Goal: Check status: Check status

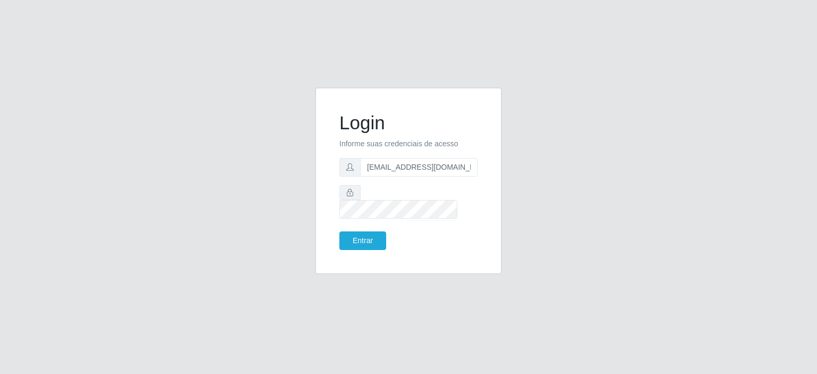
click at [367, 246] on div "Login Informe suas credenciais de acesso [EMAIL_ADDRESS][DOMAIN_NAME] Entrar" at bounding box center [409, 181] width 160 height 160
click at [366, 237] on button "Entrar" at bounding box center [363, 240] width 47 height 19
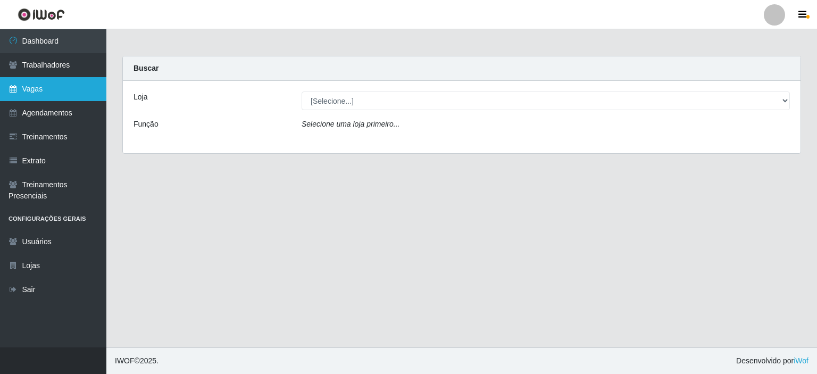
click at [39, 80] on link "Vagas" at bounding box center [53, 89] width 106 height 24
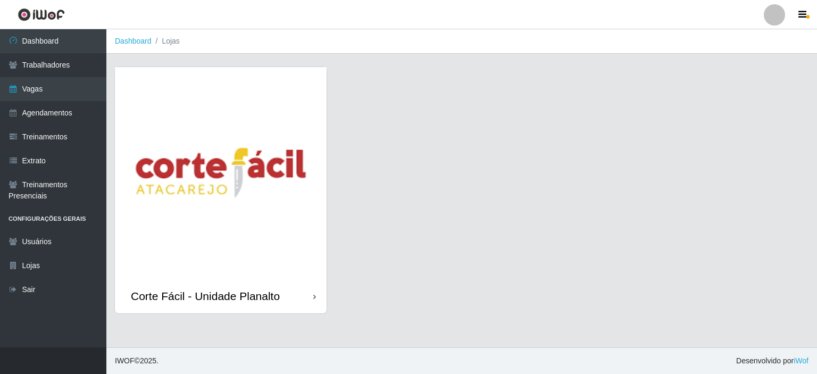
click at [218, 157] on img at bounding box center [221, 173] width 212 height 212
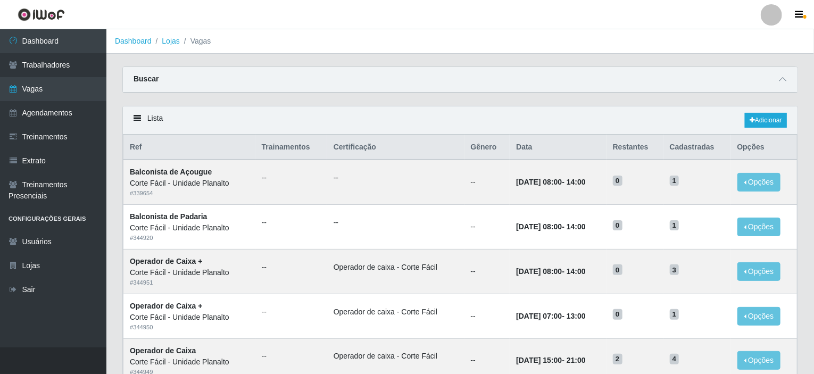
click at [776, 75] on div "Buscar" at bounding box center [460, 80] width 675 height 26
click at [778, 75] on span at bounding box center [782, 79] width 13 height 12
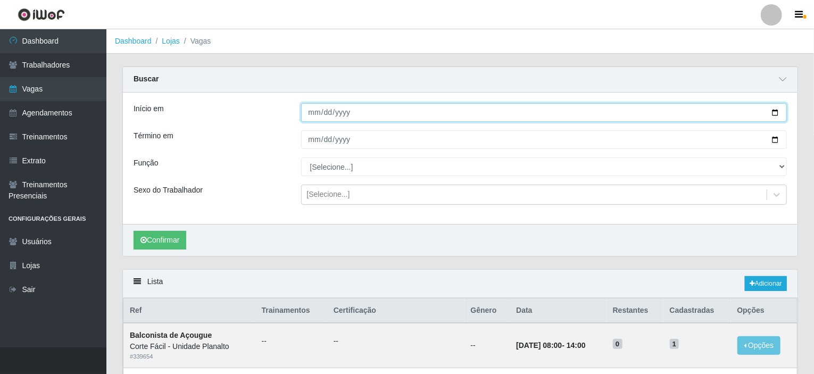
click at [773, 111] on input "Início em" at bounding box center [544, 112] width 486 height 19
type input "[DATE]"
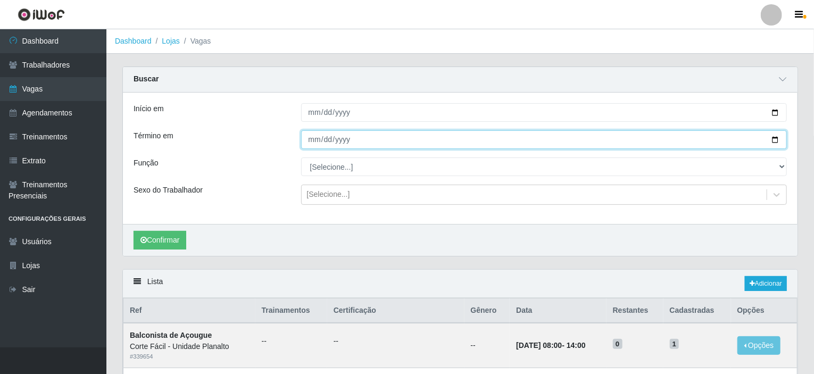
click at [777, 138] on input "Término em" at bounding box center [544, 139] width 486 height 19
type input "[DATE]"
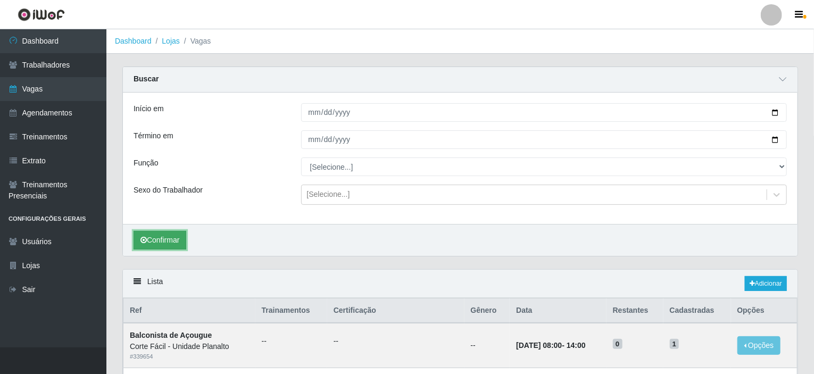
click at [172, 240] on button "Confirmar" at bounding box center [160, 240] width 53 height 19
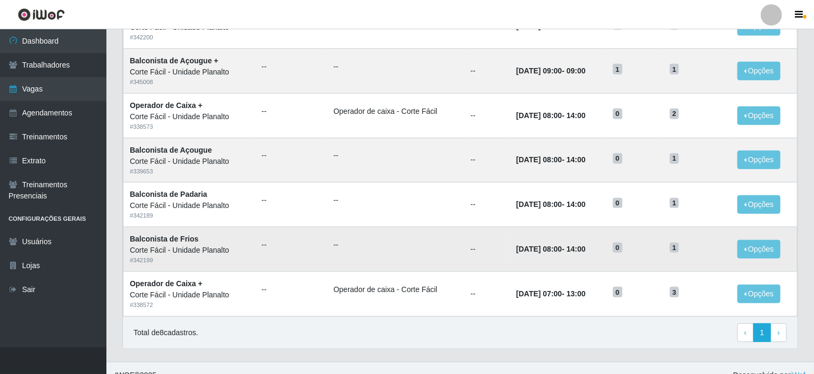
scroll to position [376, 0]
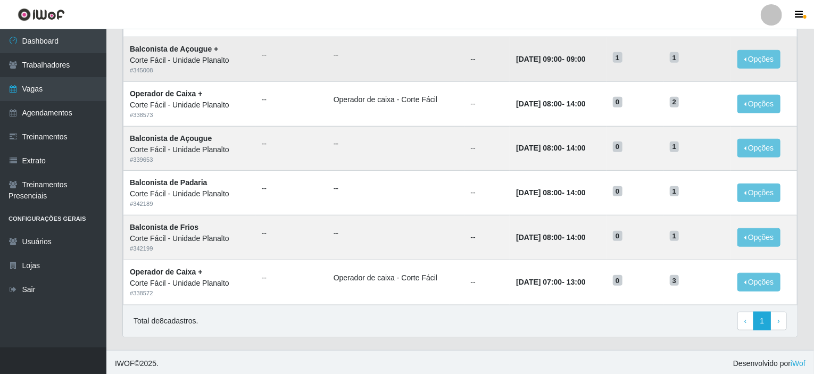
click at [561, 72] on td "[DATE] 09:00 - 09:00" at bounding box center [558, 59] width 96 height 45
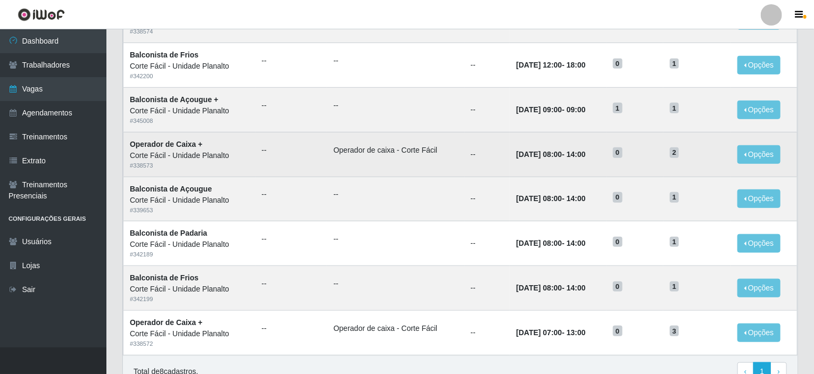
scroll to position [322, 0]
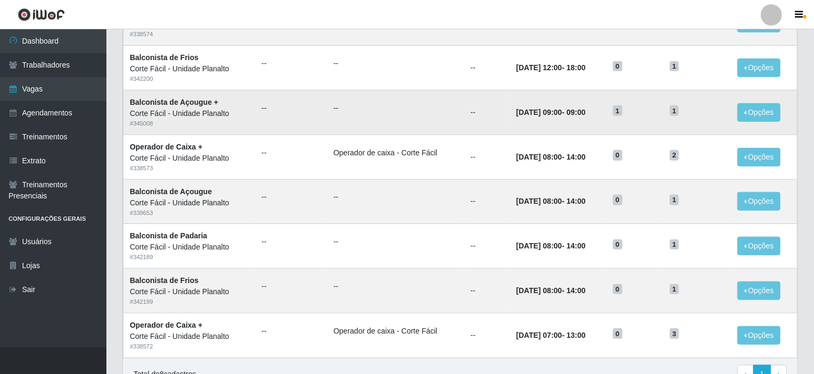
click at [213, 108] on div "Corte Fácil - Unidade Planalto" at bounding box center [189, 113] width 119 height 11
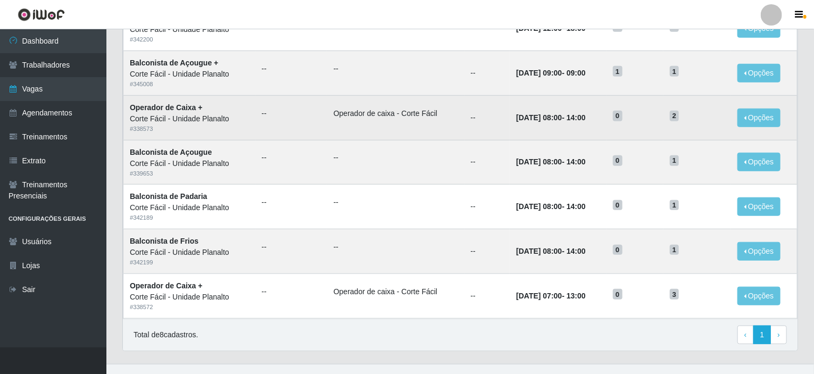
scroll to position [376, 0]
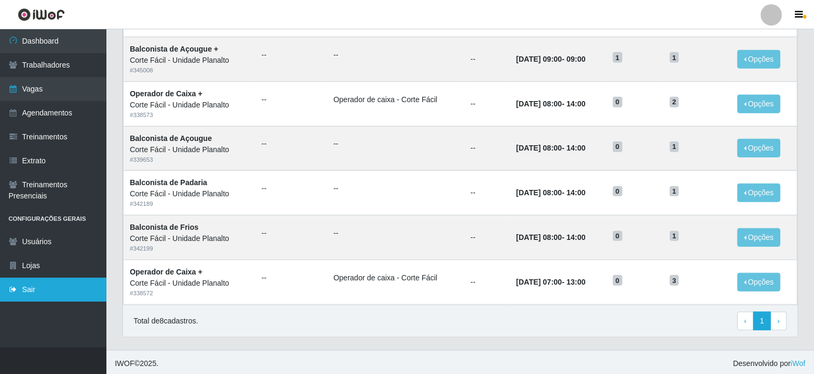
click at [45, 290] on link "Sair" at bounding box center [53, 290] width 106 height 24
